Goal: Register for event/course

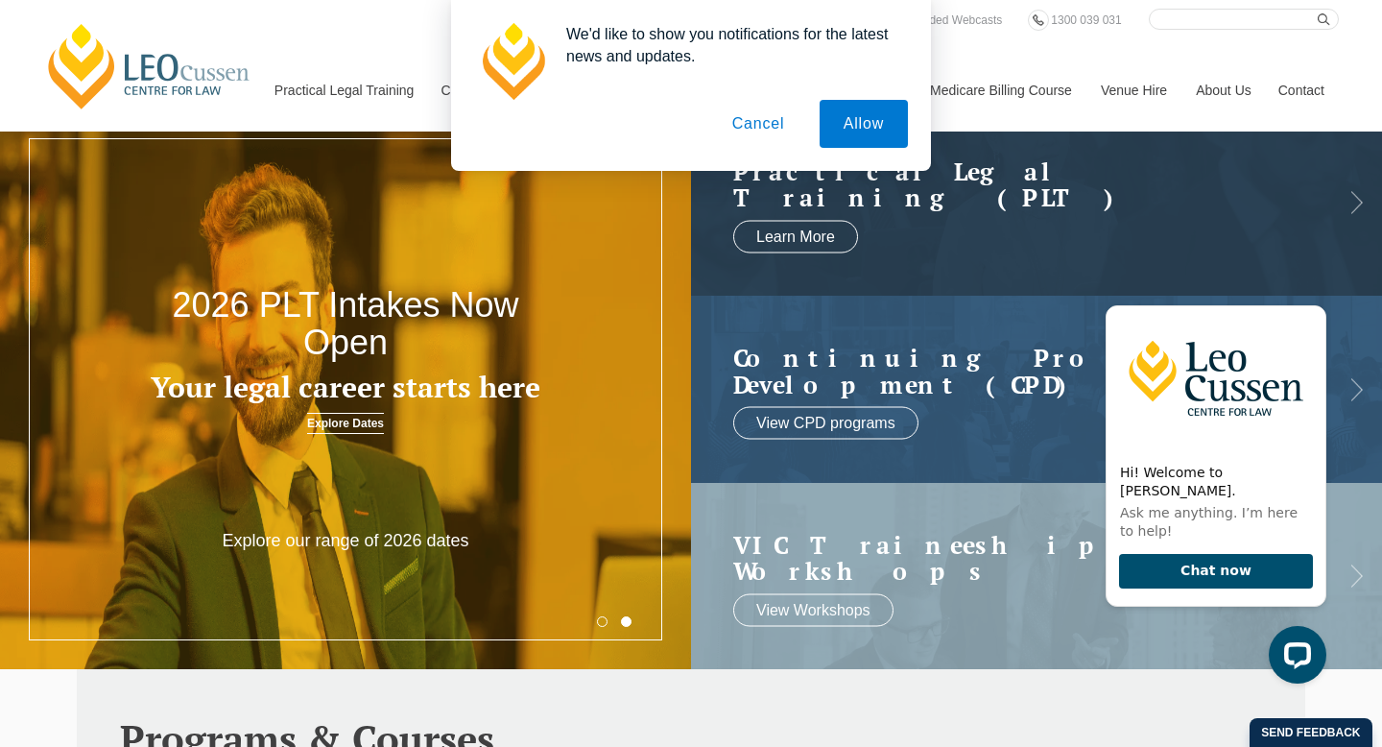
drag, startPoint x: 873, startPoint y: 134, endPoint x: 765, endPoint y: 140, distance: 107.7
click at [765, 141] on div "Allow Cancel" at bounding box center [691, 124] width 434 height 48
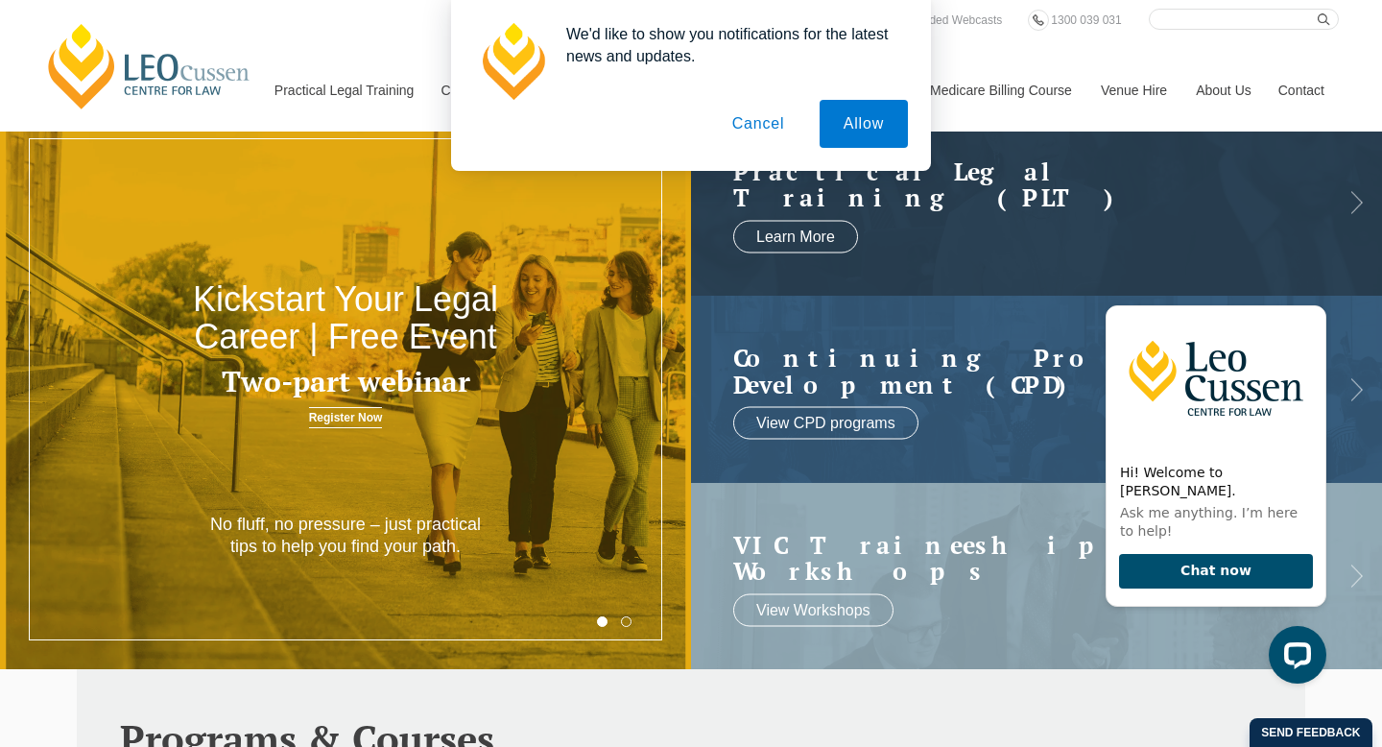
click at [758, 133] on button "Cancel" at bounding box center [758, 124] width 101 height 48
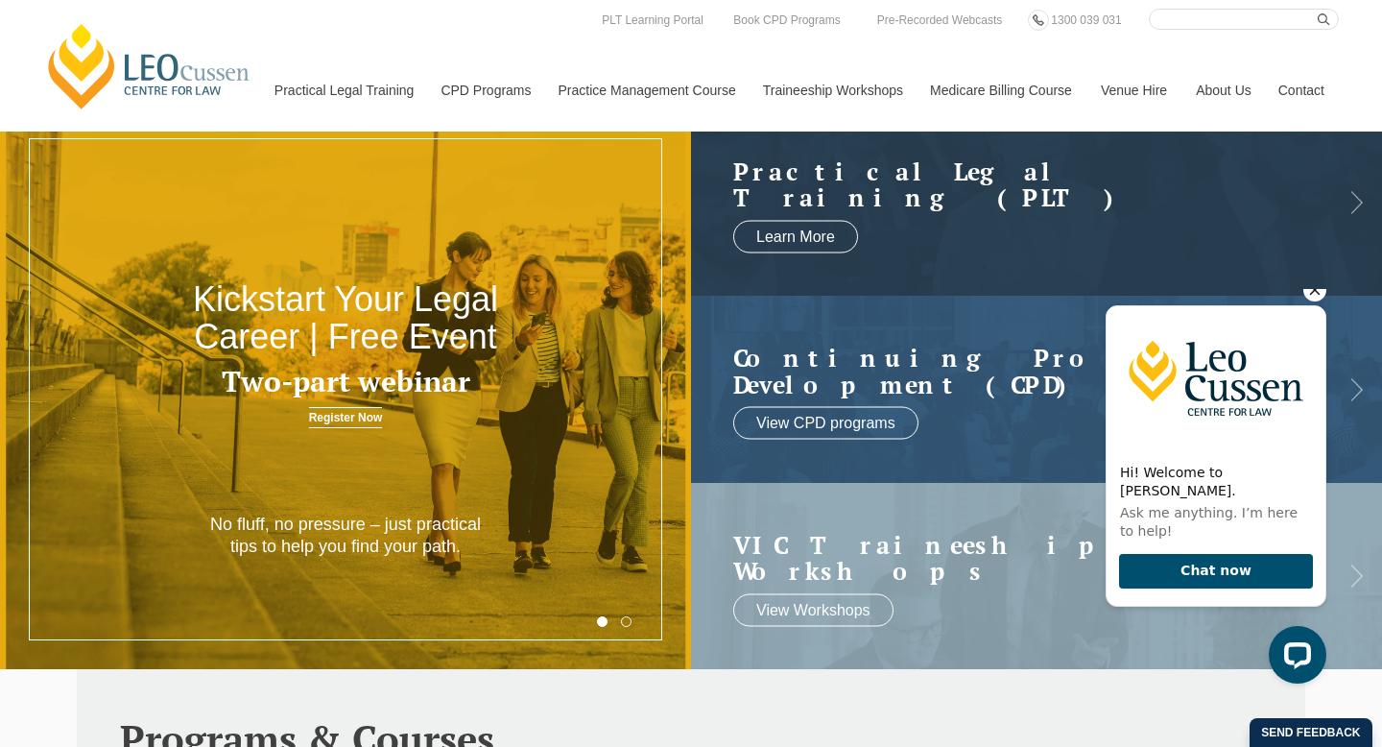
click at [1314, 301] on icon "Hide greeting" at bounding box center [1314, 289] width 23 height 23
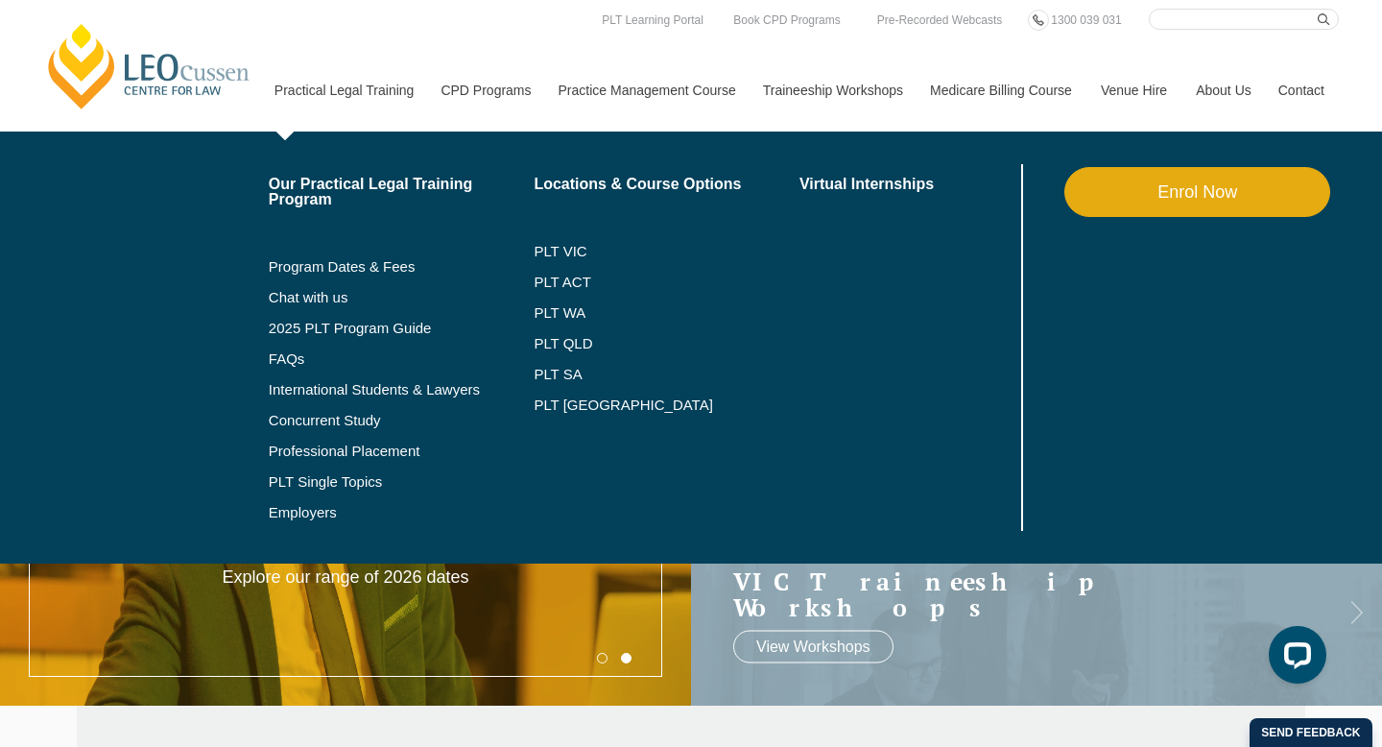
click at [1180, 187] on link "Enrol Now" at bounding box center [1197, 192] width 266 height 50
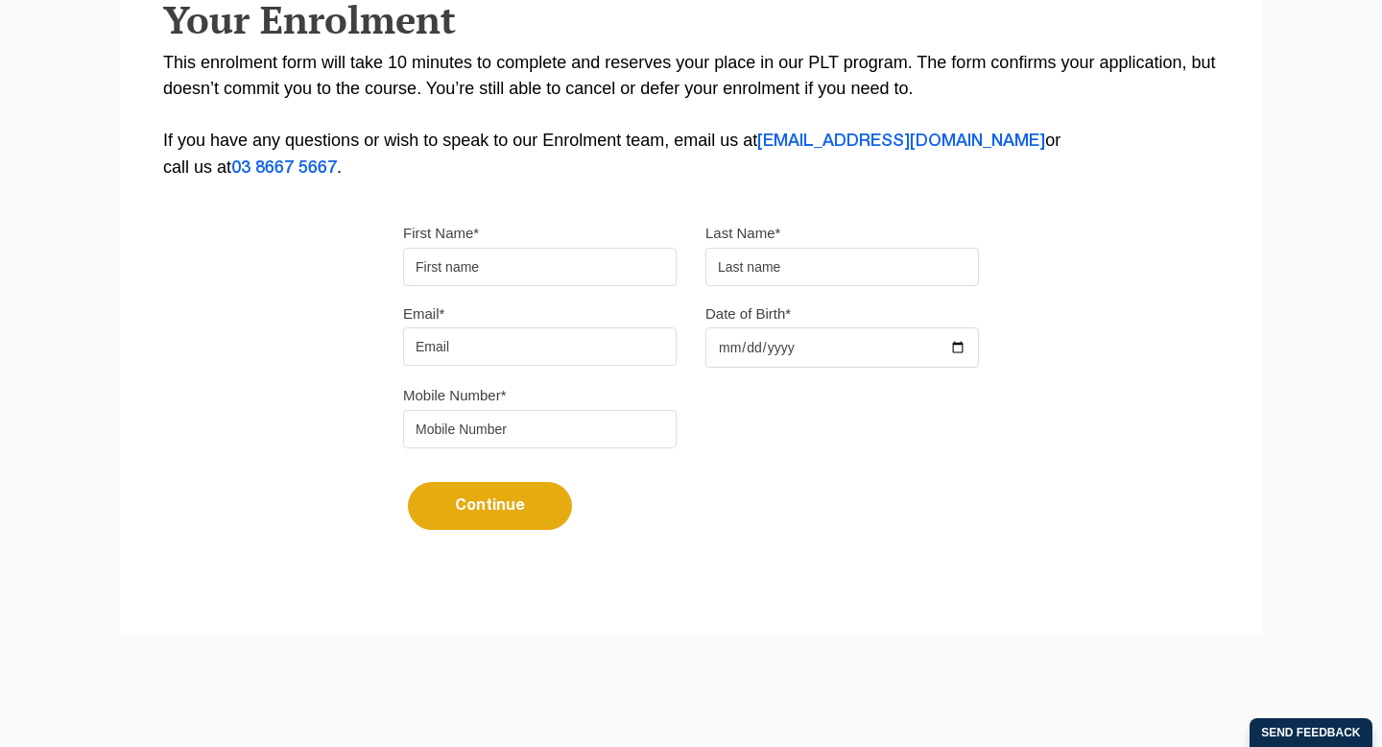
scroll to position [464, 0]
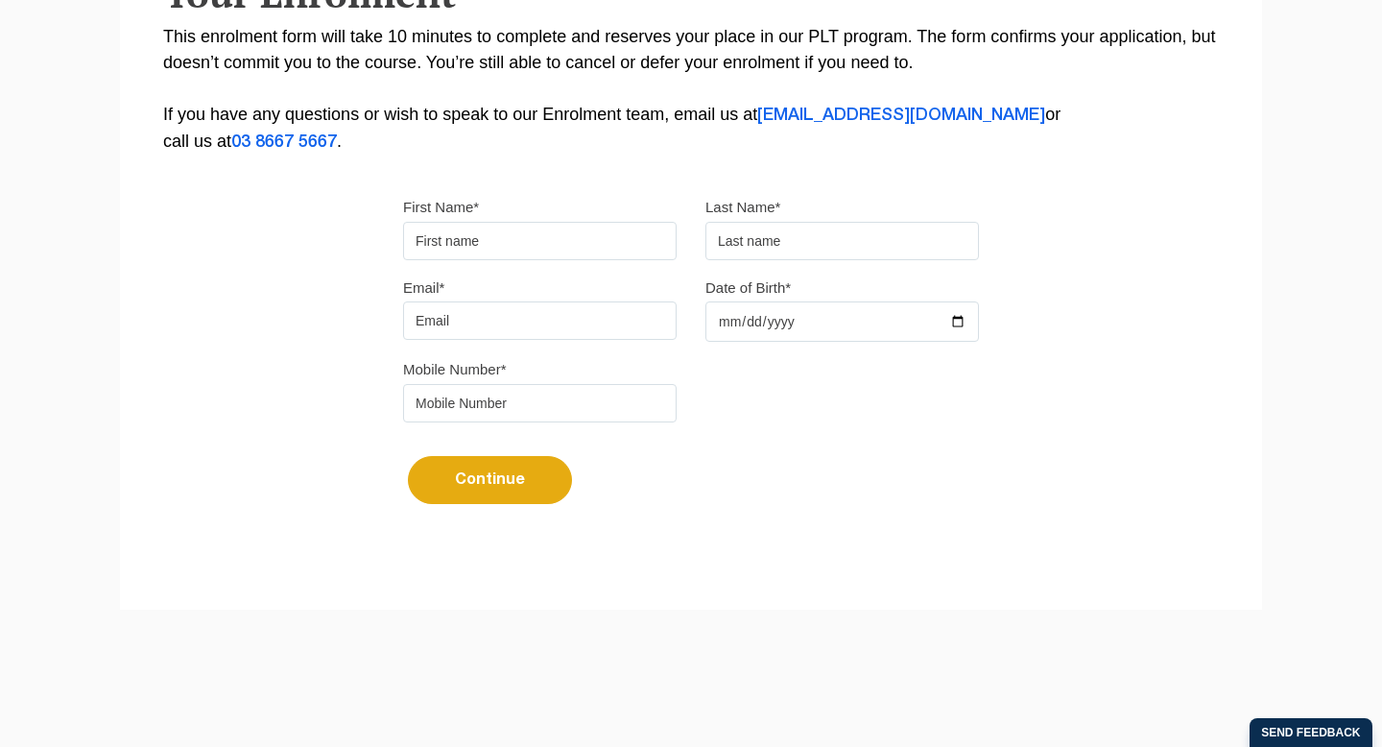
click at [568, 234] on input "First Name*" at bounding box center [540, 241] width 274 height 38
type input "Samantha"
type input "McInnes"
type input "smcinnes.2002@gmail.com"
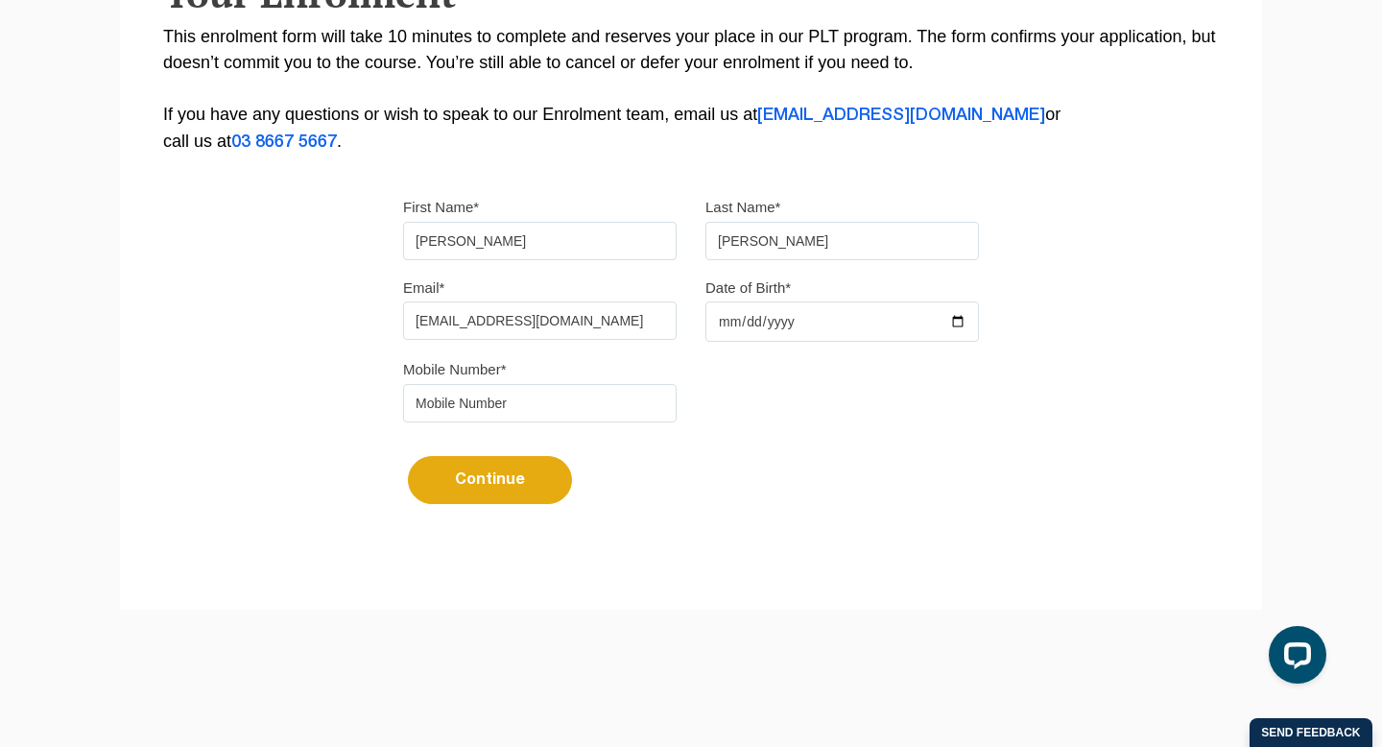
type input "0492903987"
click at [799, 336] on input "Date of Birth*" at bounding box center [842, 321] width 274 height 40
type input "2002-12-02"
click at [725, 396] on div "Mobile Number* 0492903987" at bounding box center [691, 396] width 605 height 81
click at [514, 492] on button "Continue" at bounding box center [490, 480] width 164 height 48
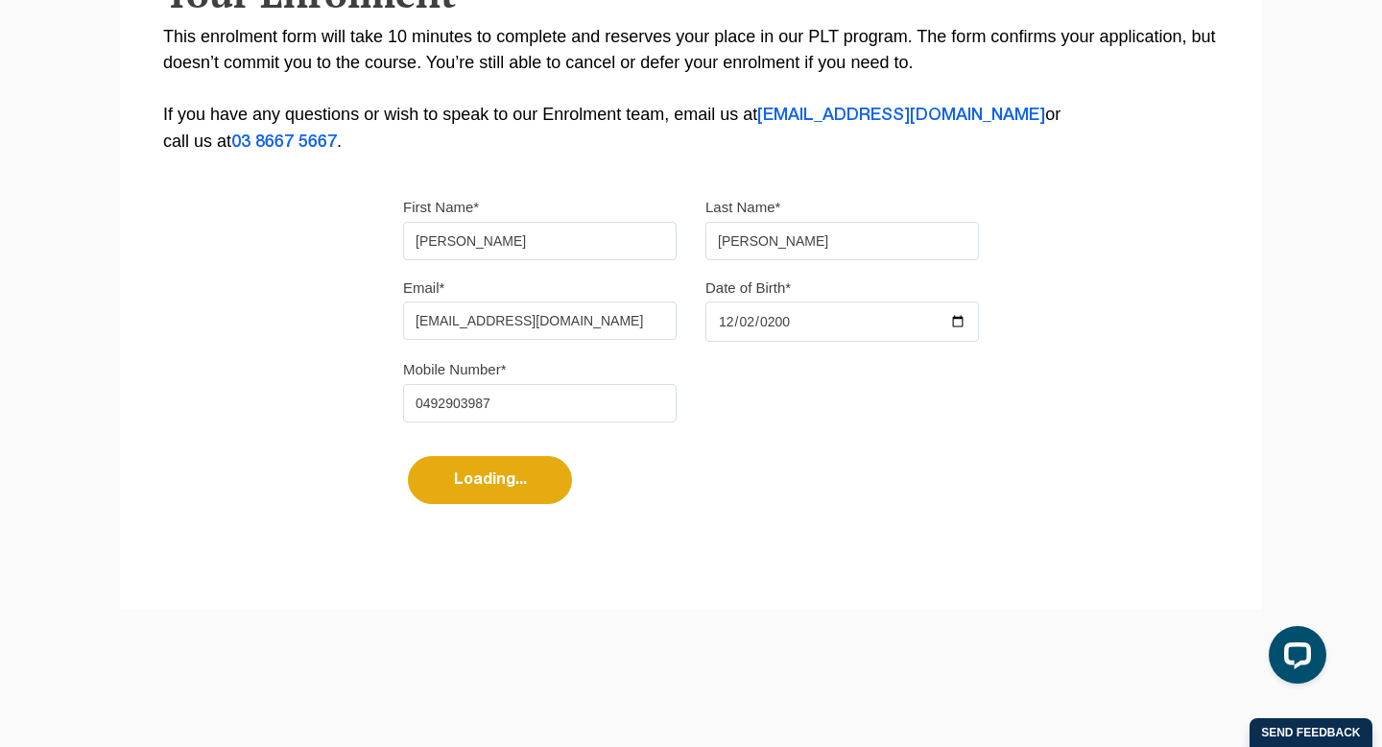
select select
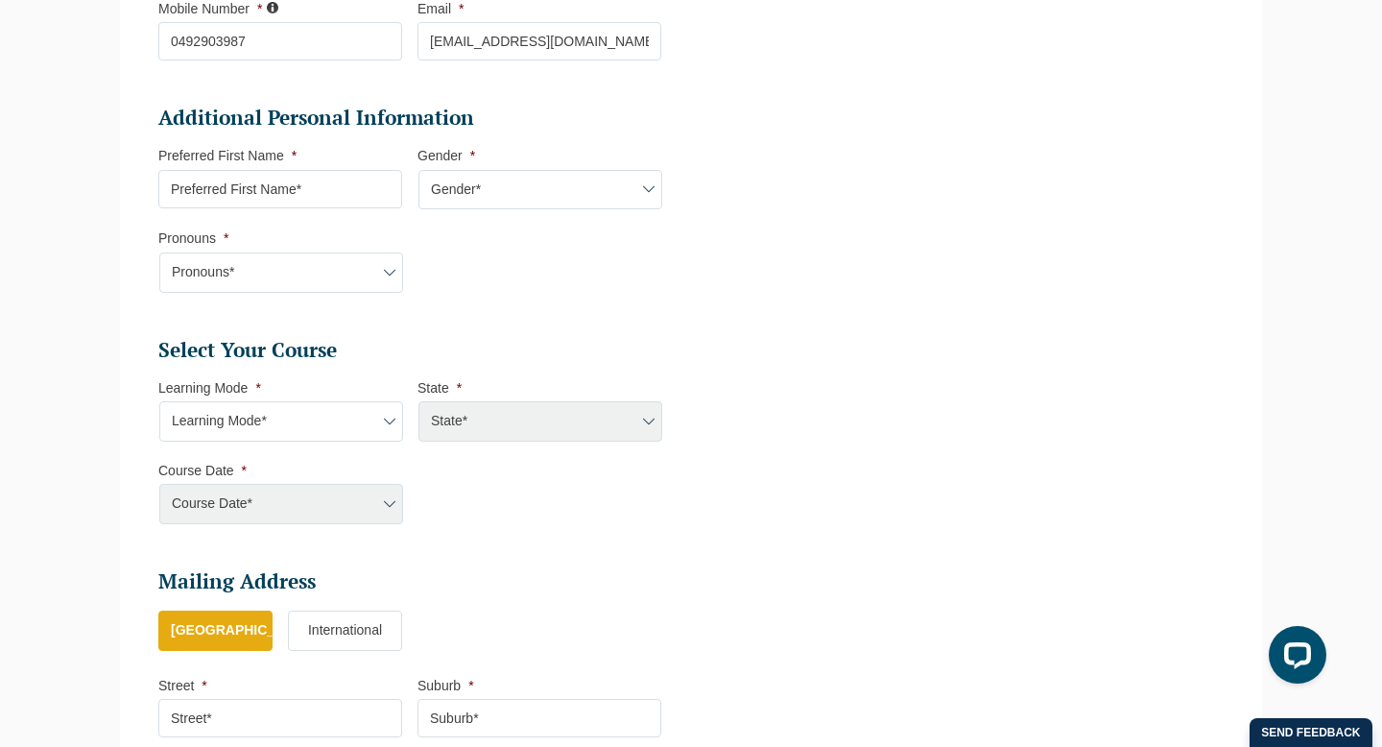
scroll to position [636, 0]
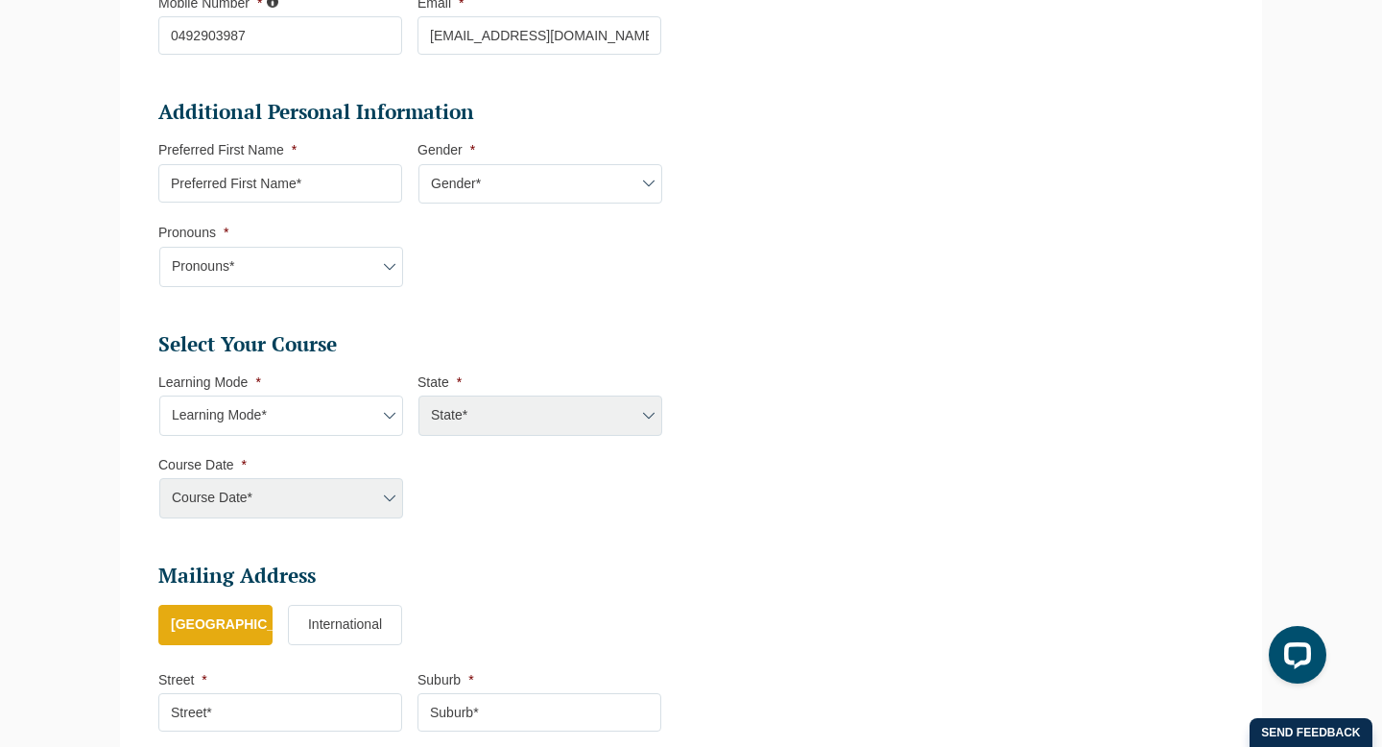
click at [332, 268] on select "Pronouns* She/Her/Hers He/Him/His They/Them/Theirs Other Prefer not to disclose" at bounding box center [281, 267] width 244 height 40
select select "She/Her/Hers"
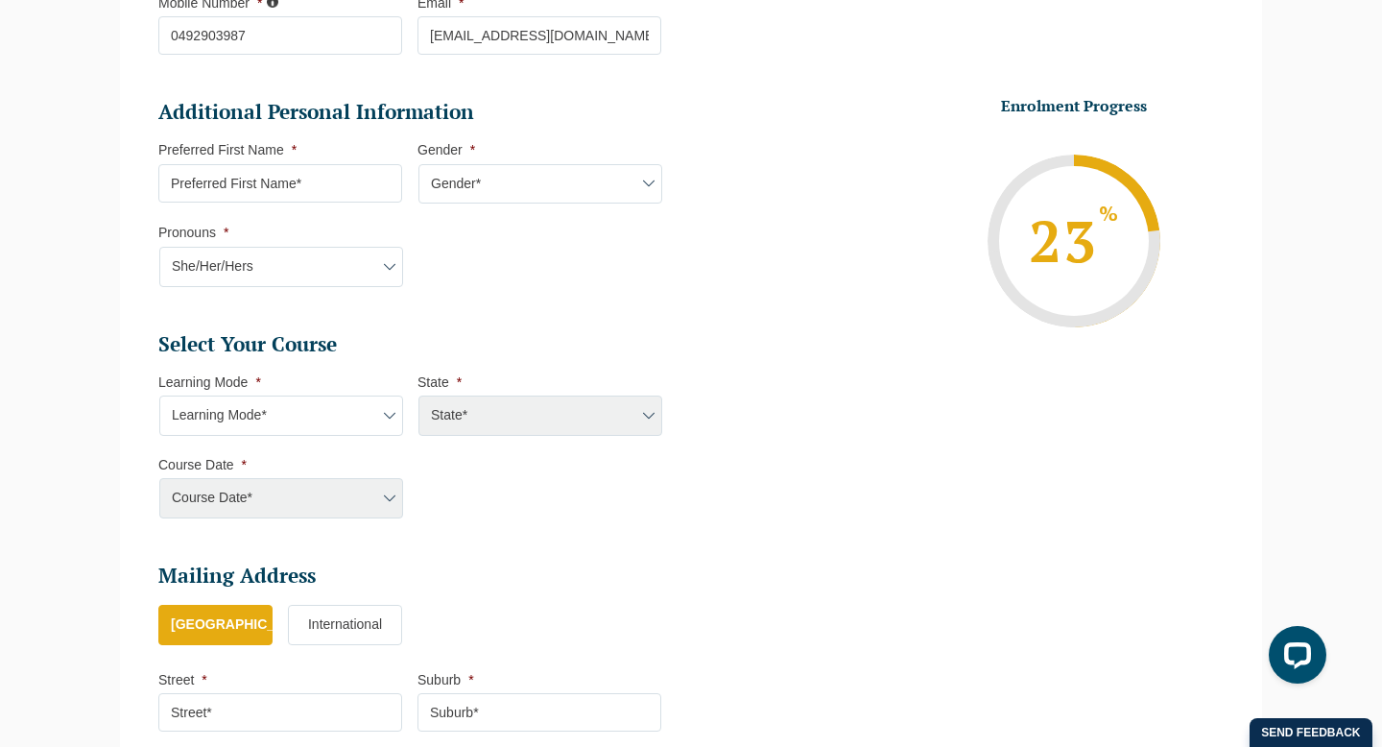
click at [285, 189] on input "Preferred First Name *" at bounding box center [280, 183] width 244 height 38
type input "Samantha"
select select "VIC"
select select
click at [507, 188] on select "Gender* Male Female Nonbinary Intersex Prefer not to disclose Other" at bounding box center [540, 184] width 244 height 40
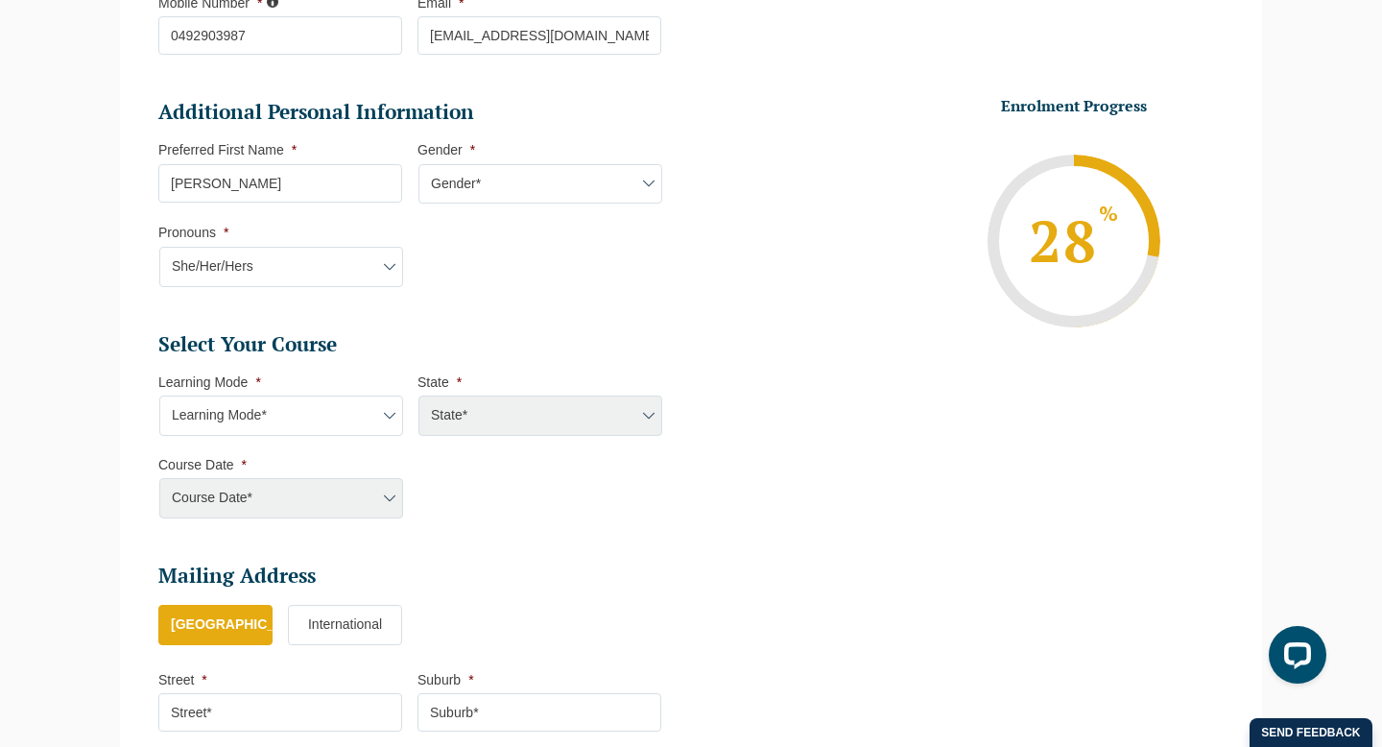
select select "Female"
click at [329, 435] on select "Learning Mode* Online Full Time Learning Online Part Time Learning Blended Full…" at bounding box center [281, 415] width 244 height 40
select select "Online Full Time Learning"
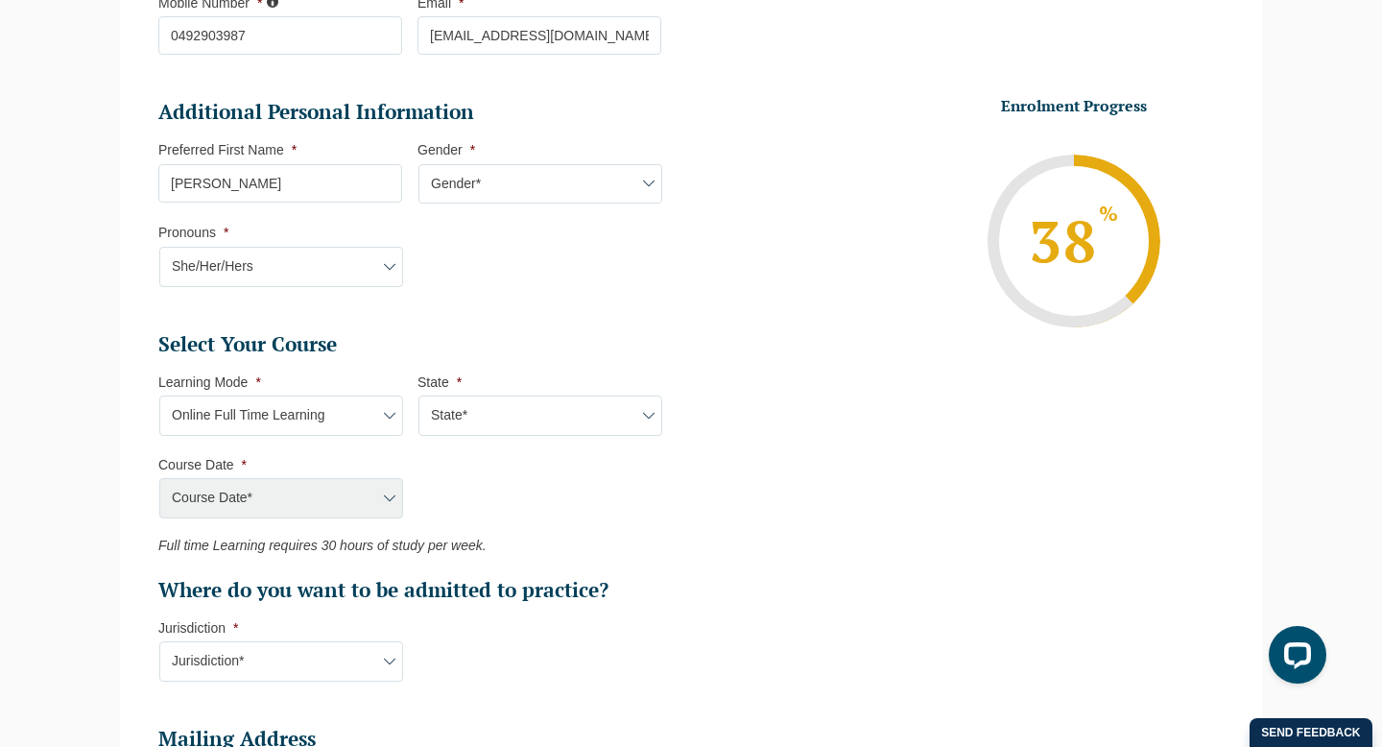
click at [463, 430] on select "State* National (ACT/NSW, VIC, QLD, SA, WA)" at bounding box center [540, 415] width 244 height 40
select select "National (ACT/NSW, VIC, QLD, SA, WA)"
click at [350, 513] on select "Course Date* September 2025 (22-Sep-2025 to 20-Feb-2026) December 2025 (08-Dec-…" at bounding box center [281, 498] width 244 height 40
select select "February 2026 (16-Feb-2026 to 03-Jul-2026)"
type input "Intake 03 February 2026 FT"
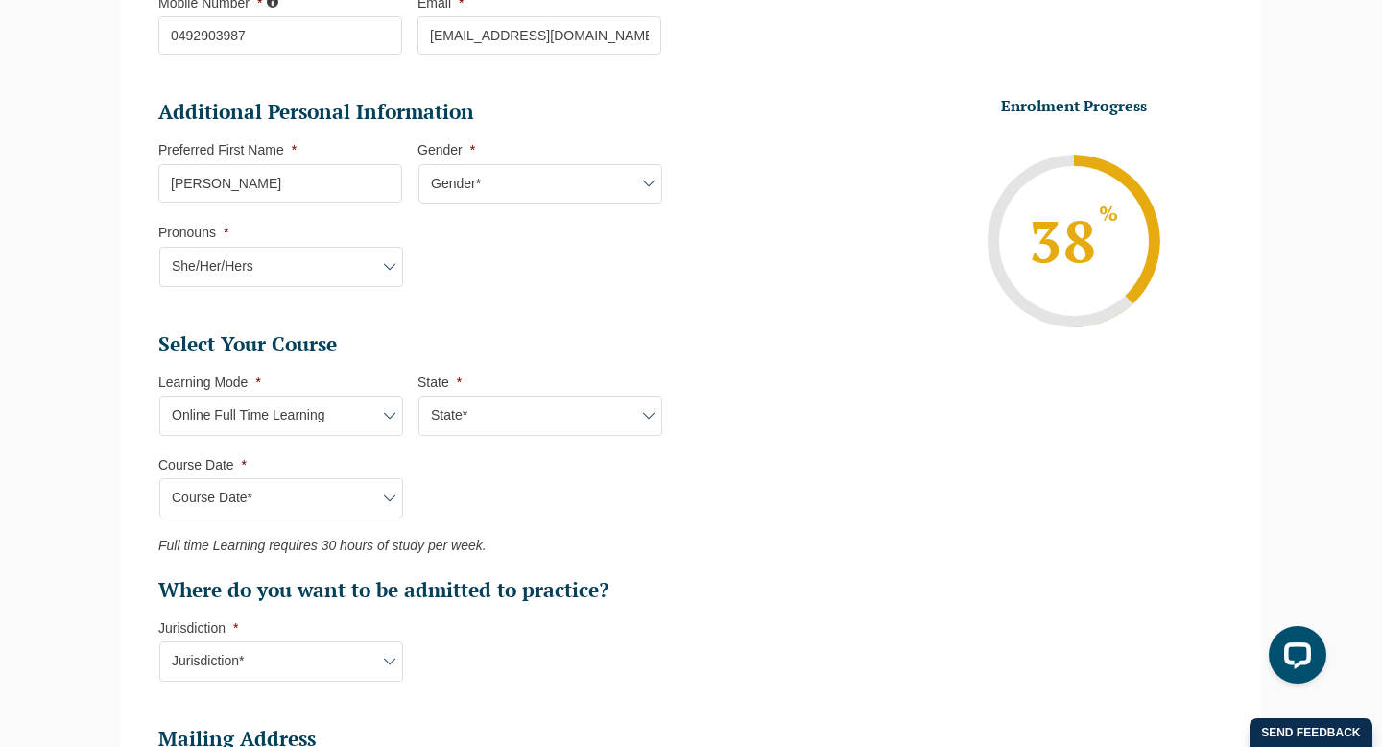
type input "Practical Legal Training (NAT)"
select select "NAT PLT (FEB) 2026 Full Time Online"
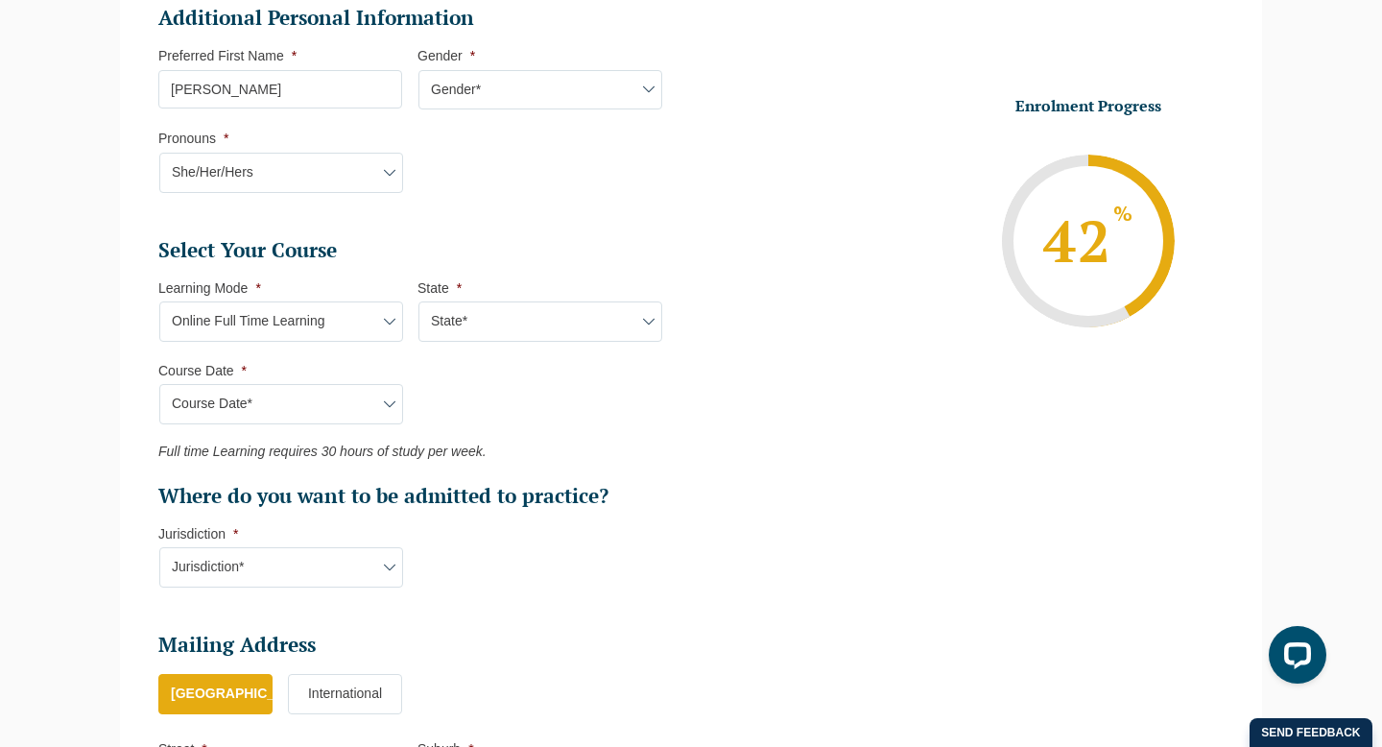
scroll to position [802, 0]
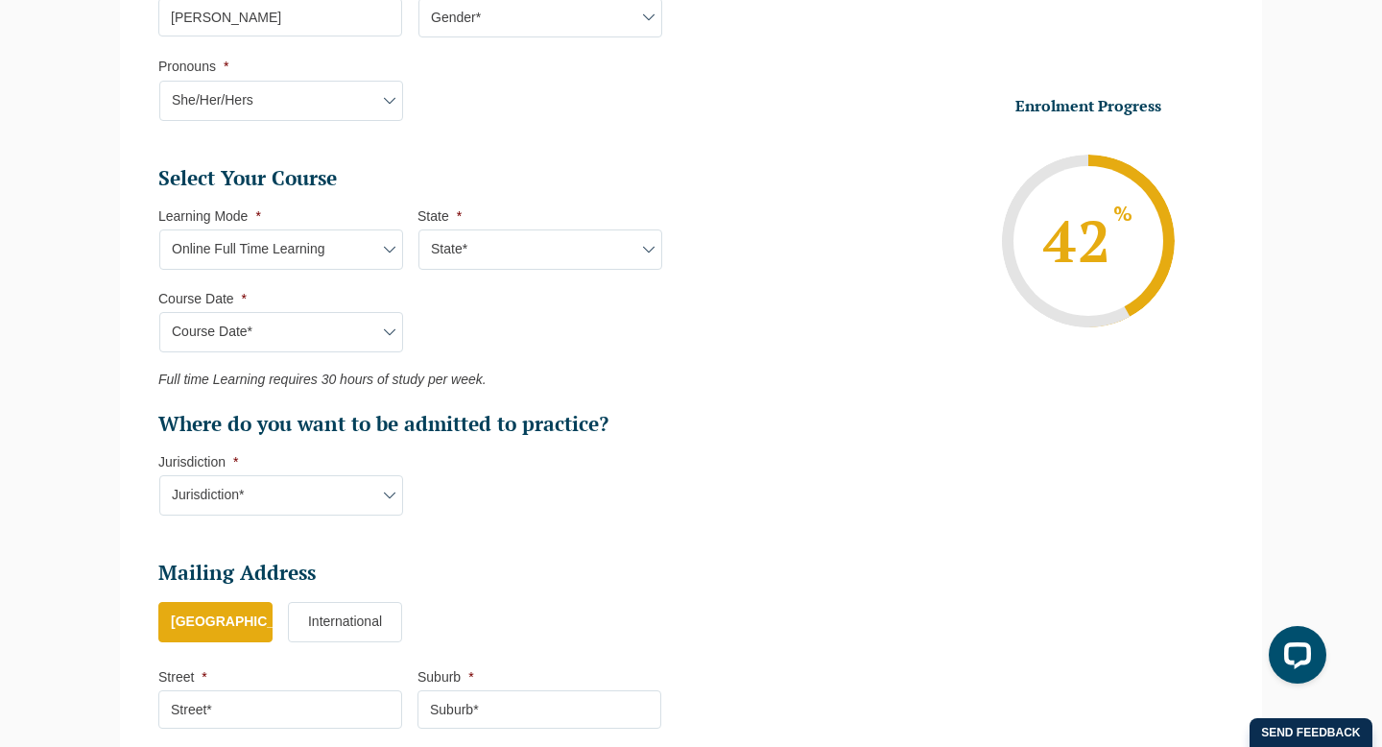
click at [303, 483] on select "Jurisdiction* VIC ACT/NSW SA WA QLD" at bounding box center [281, 495] width 244 height 40
select select "VIC"
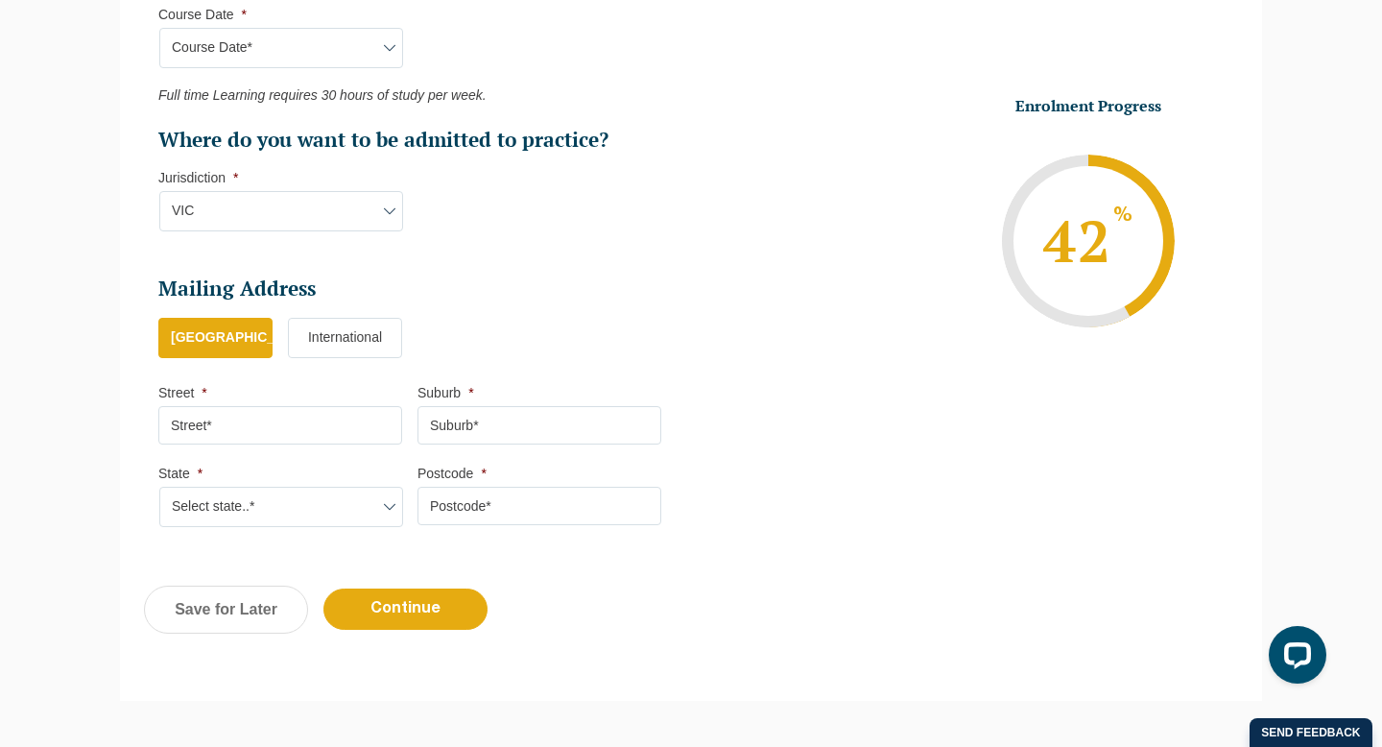
scroll to position [1088, 0]
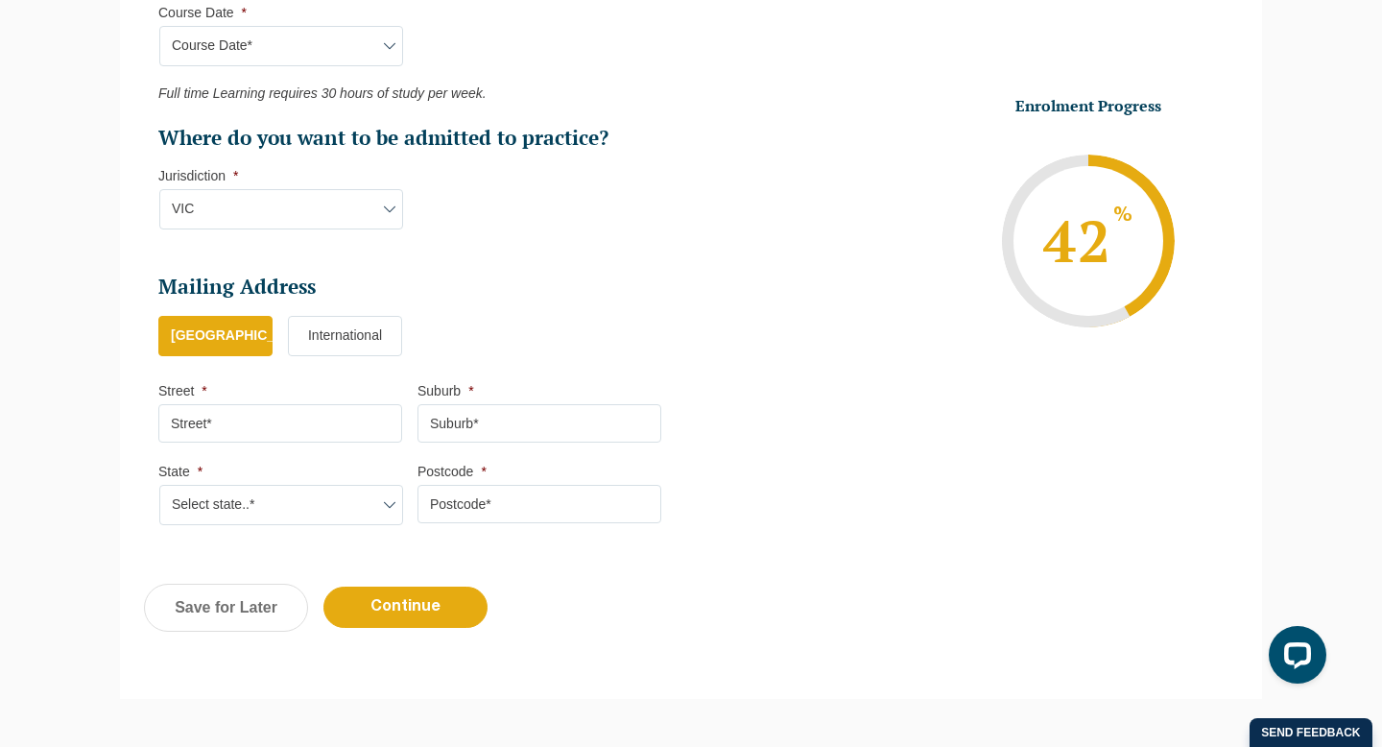
click at [265, 431] on input "Street *" at bounding box center [280, 423] width 244 height 38
click at [253, 399] on li "Street *" at bounding box center [287, 412] width 259 height 60
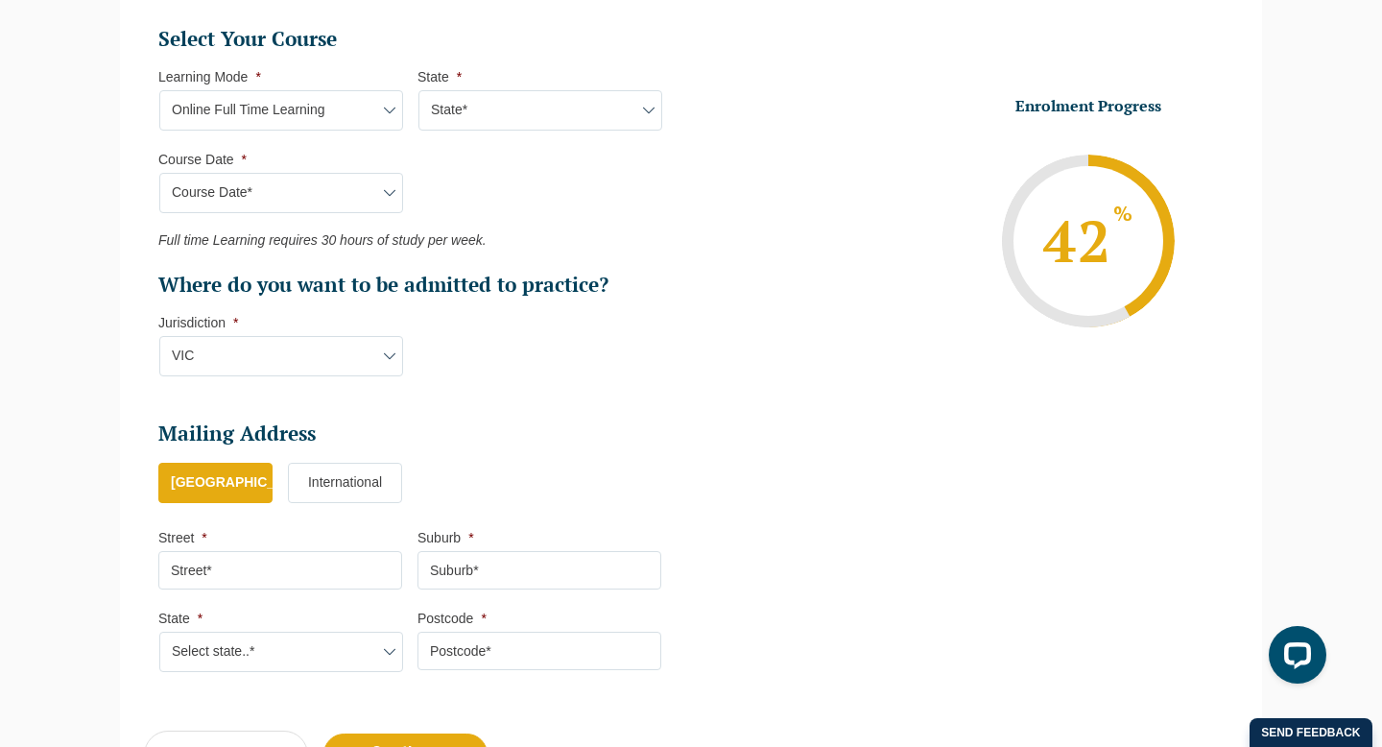
scroll to position [944, 0]
